Goal: Transaction & Acquisition: Purchase product/service

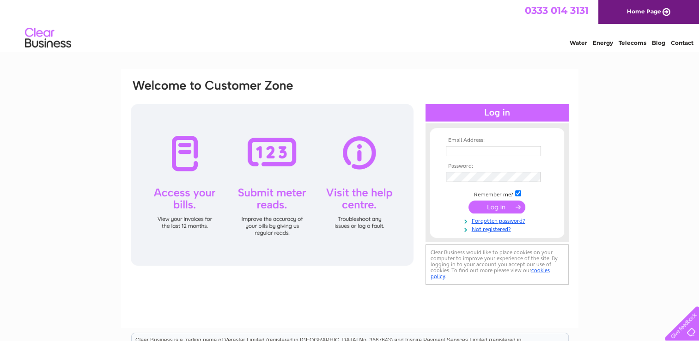
type input "[EMAIL_ADDRESS][DOMAIN_NAME]"
click at [487, 210] on input "submit" at bounding box center [496, 206] width 57 height 13
click at [499, 205] on input "submit" at bounding box center [496, 206] width 57 height 13
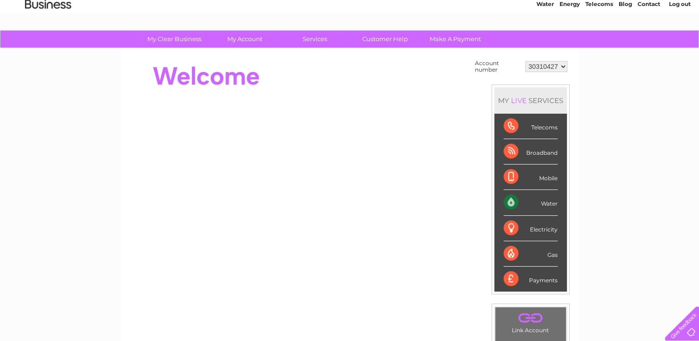
scroll to position [38, 0]
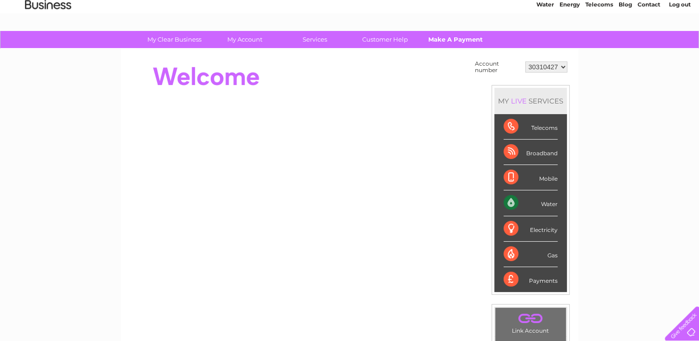
click at [436, 42] on link "Make A Payment" at bounding box center [455, 39] width 76 height 17
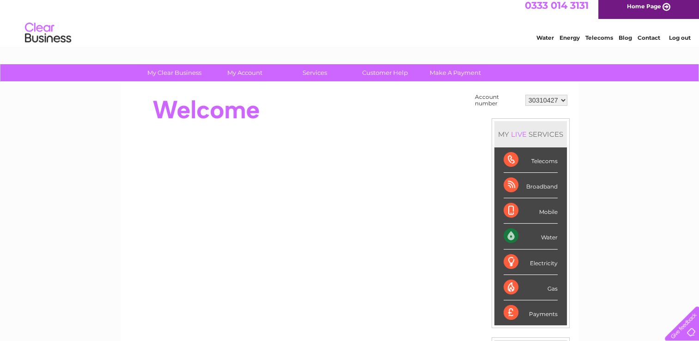
scroll to position [0, 0]
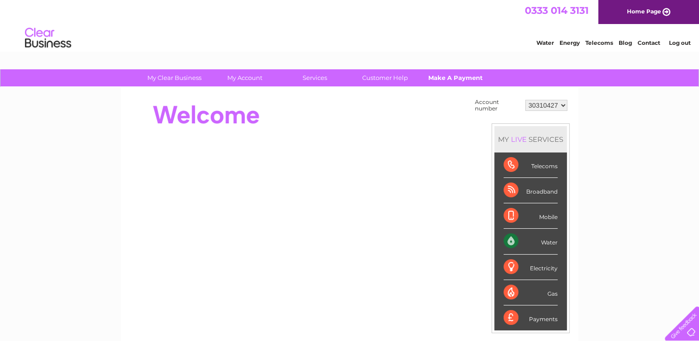
click at [462, 79] on link "Make A Payment" at bounding box center [455, 77] width 76 height 17
click at [554, 107] on select "30310427" at bounding box center [546, 105] width 42 height 11
click at [548, 104] on select "30310427" at bounding box center [546, 105] width 42 height 11
click at [424, 115] on div at bounding box center [298, 115] width 336 height 37
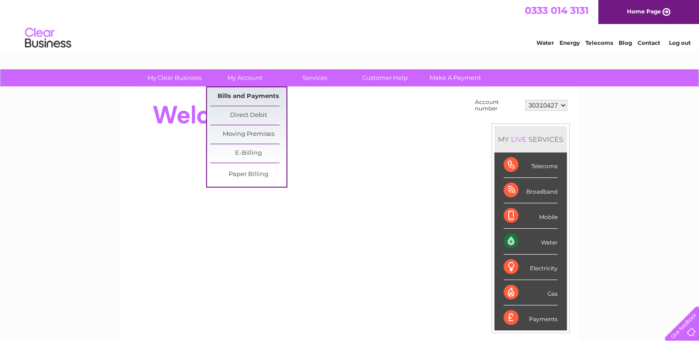
click at [248, 92] on link "Bills and Payments" at bounding box center [248, 96] width 76 height 18
click at [255, 103] on link "Bills and Payments" at bounding box center [248, 96] width 76 height 18
click at [262, 95] on link "Bills and Payments" at bounding box center [248, 96] width 76 height 18
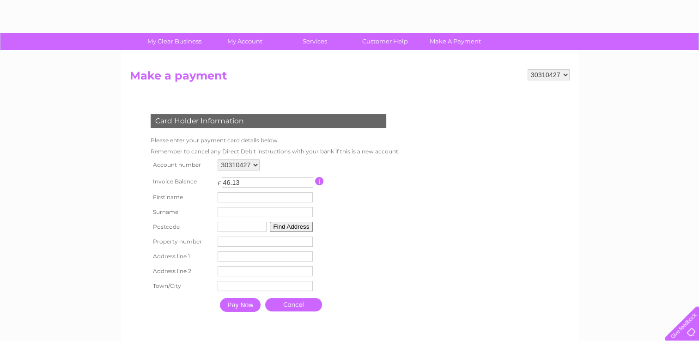
scroll to position [42, 0]
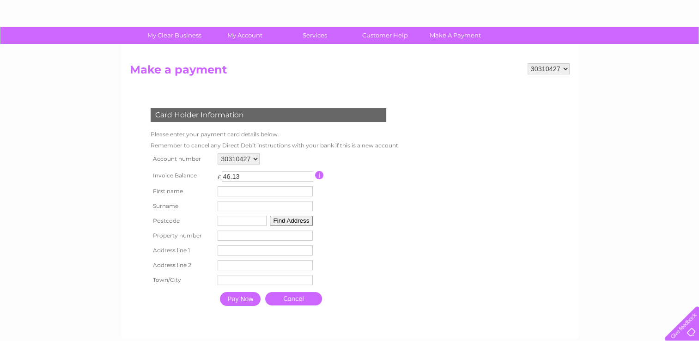
click at [264, 187] on input "text" at bounding box center [264, 191] width 95 height 10
type input "franki"
type input "cummings"
click at [256, 220] on input "ky1 2bz" at bounding box center [241, 221] width 49 height 10
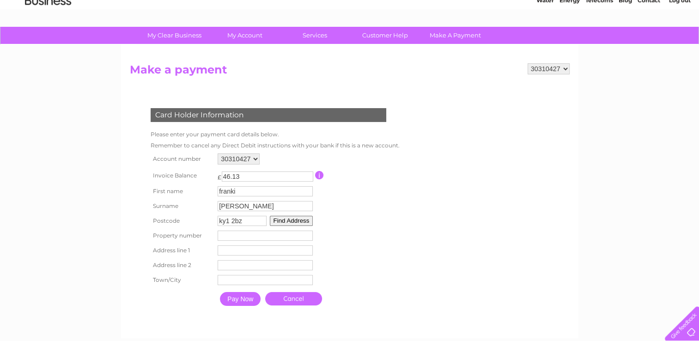
click at [256, 220] on input "ky1 2bz" at bounding box center [241, 221] width 49 height 10
type input "ky1 2bz"
click at [282, 223] on button "Find Address" at bounding box center [291, 221] width 43 height 10
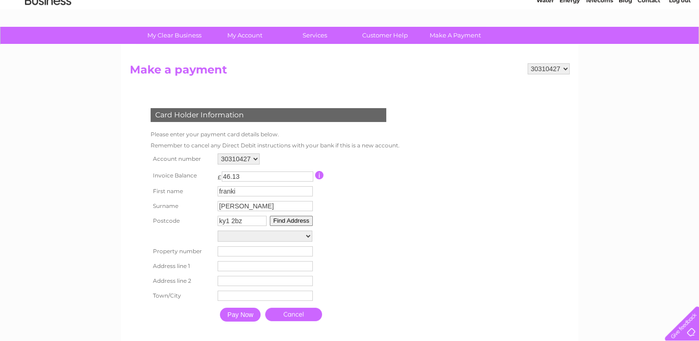
click at [285, 238] on select "Aitken Street Car Park, Aitken Street Kirkcaldy Recycling Point, Aitken Street …" at bounding box center [264, 235] width 95 height 11
select select "144,St Clair Street,,Kirkcaldy"
click at [217, 230] on select "Aitken Street Car Park, Aitken Street Kirkcaldy Recycling Point, Aitken Street …" at bounding box center [264, 236] width 95 height 12
type input "144"
type input "St Clair Street"
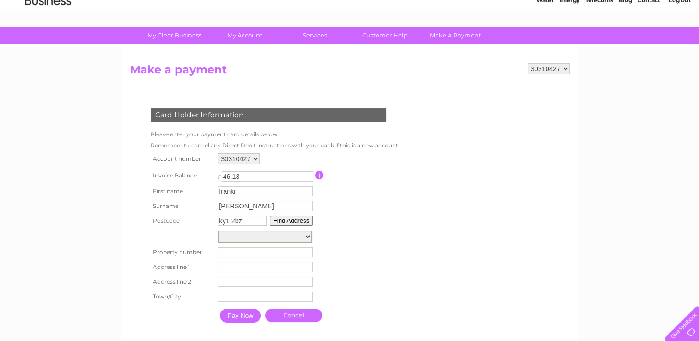
type input "Kirkcaldy"
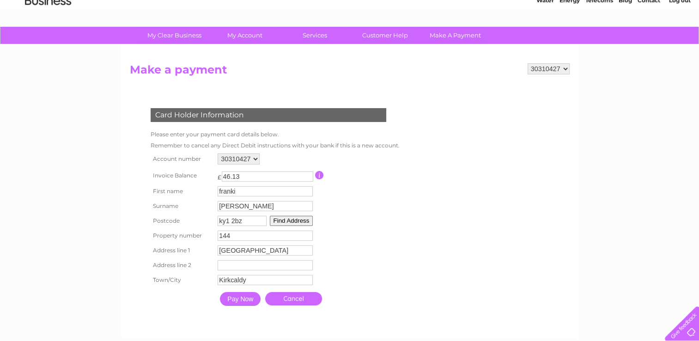
click at [244, 296] on input "Pay Now" at bounding box center [240, 299] width 41 height 14
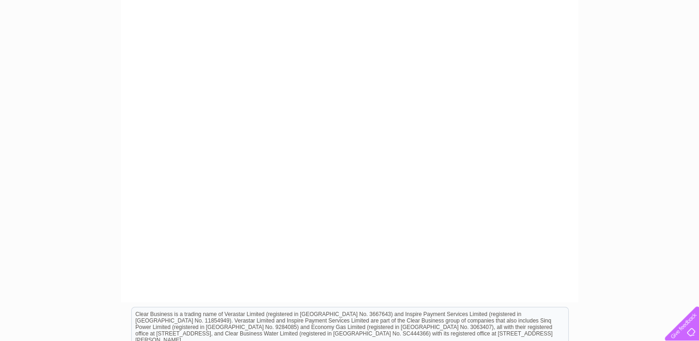
scroll to position [300, 0]
